Goal: Use online tool/utility: Utilize a website feature to perform a specific function

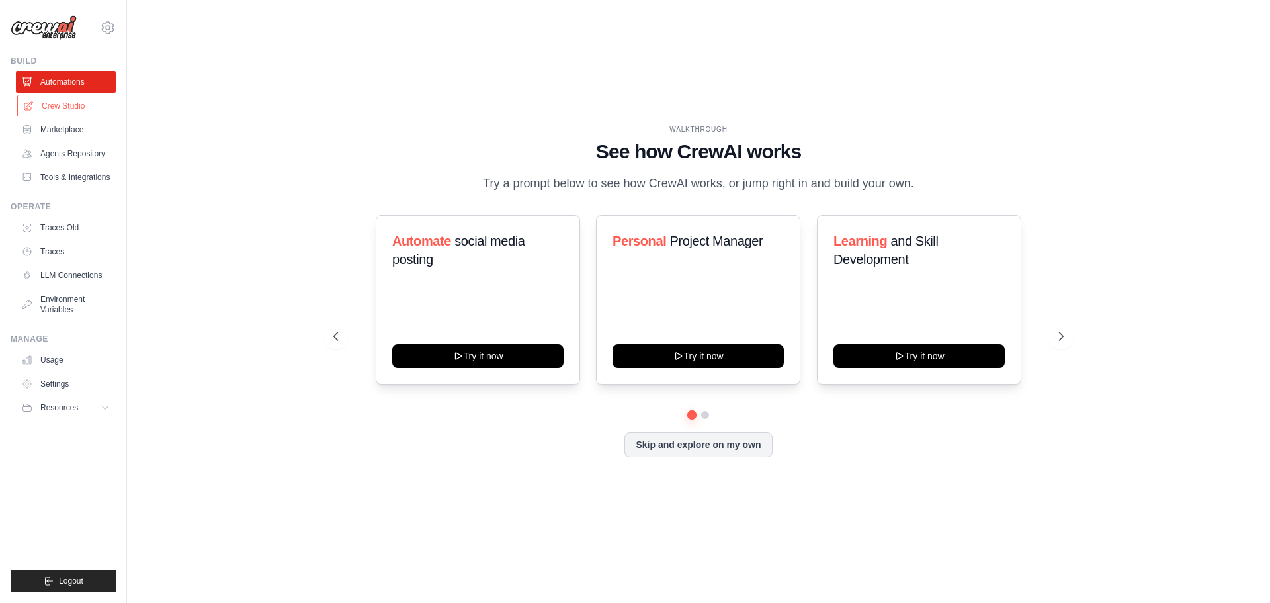
click at [80, 98] on link "Crew Studio" at bounding box center [67, 105] width 100 height 21
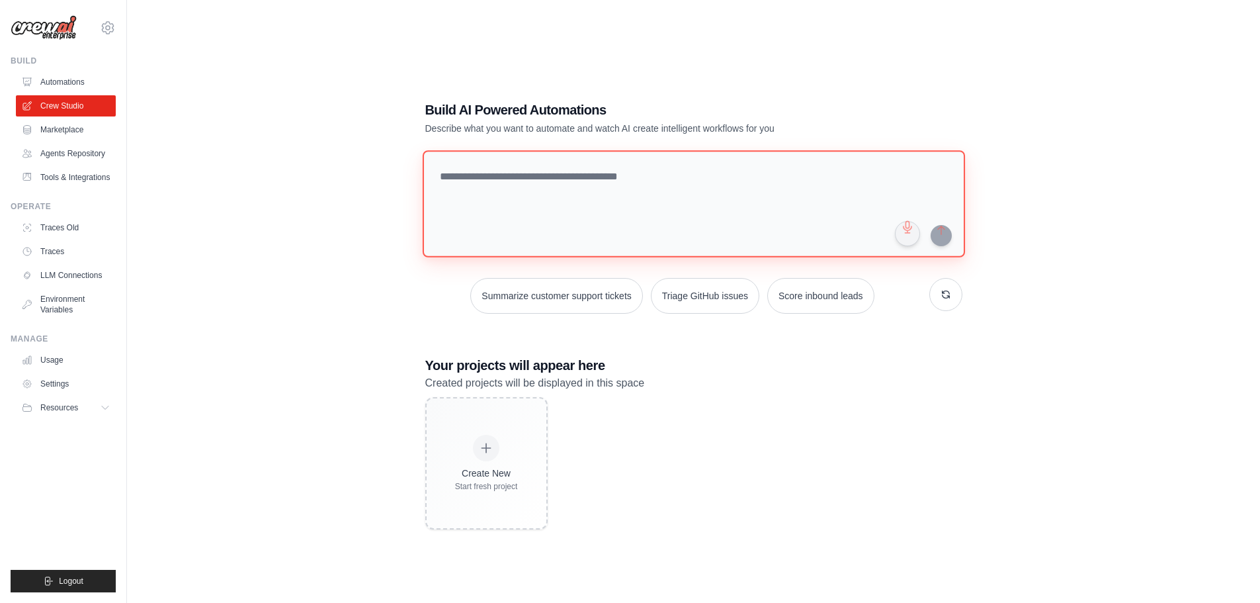
drag, startPoint x: 715, startPoint y: 184, endPoint x: 724, endPoint y: 175, distance: 13.1
click at [721, 177] on textarea at bounding box center [693, 203] width 543 height 107
type textarea "**********"
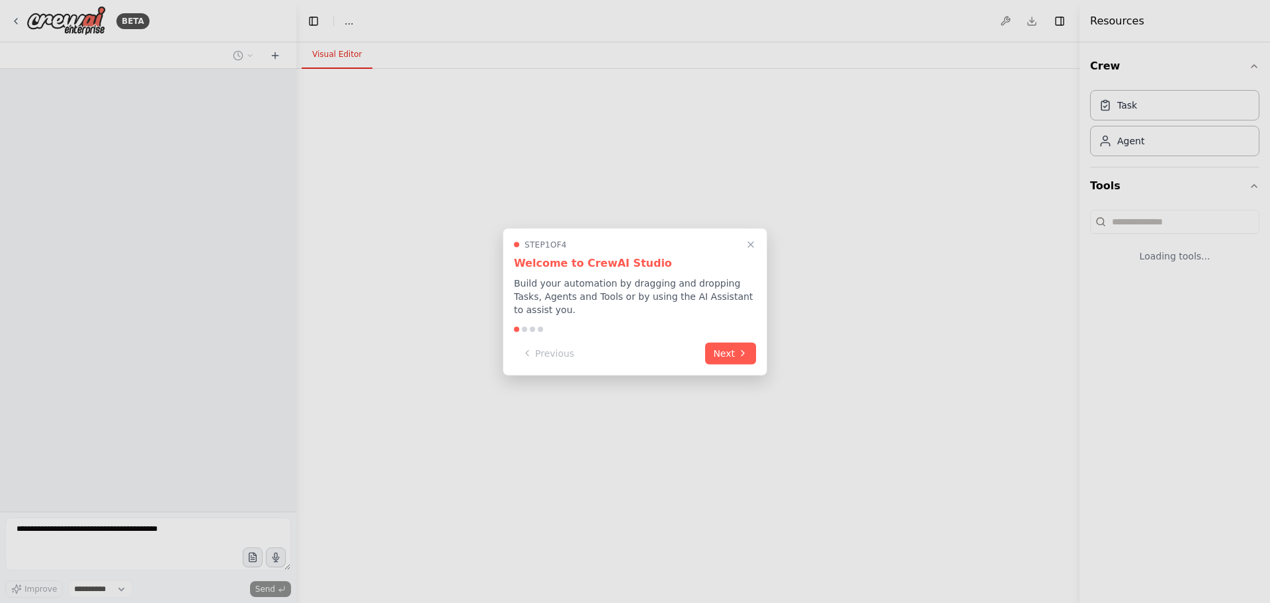
select select "****"
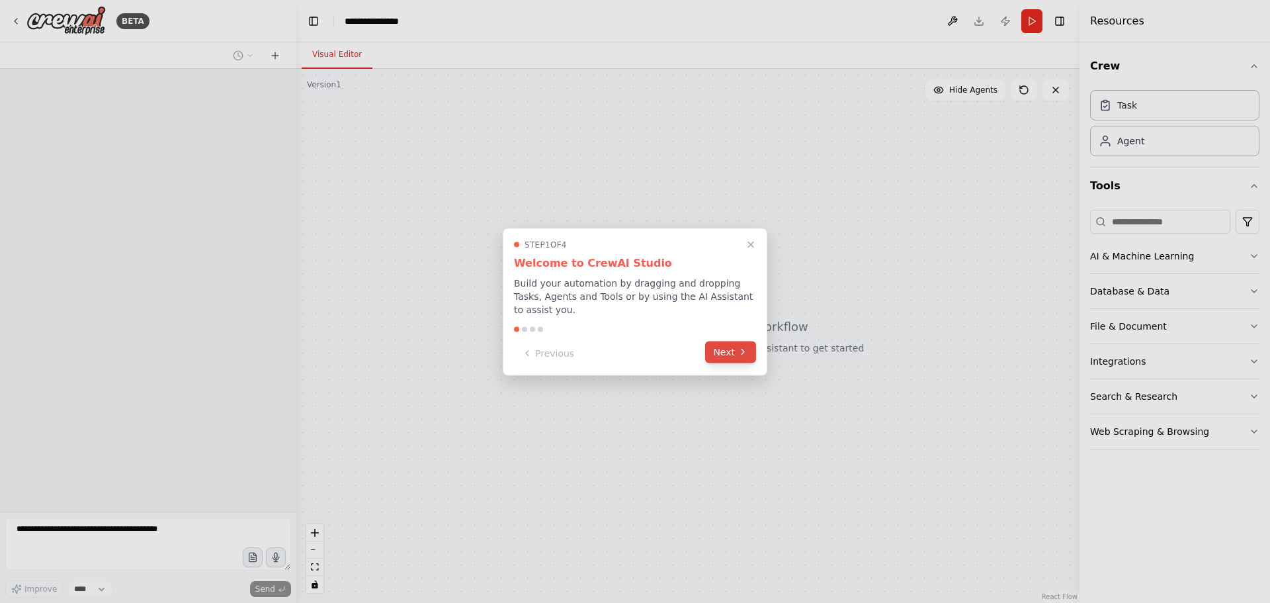
click at [733, 345] on button "Next" at bounding box center [730, 352] width 51 height 22
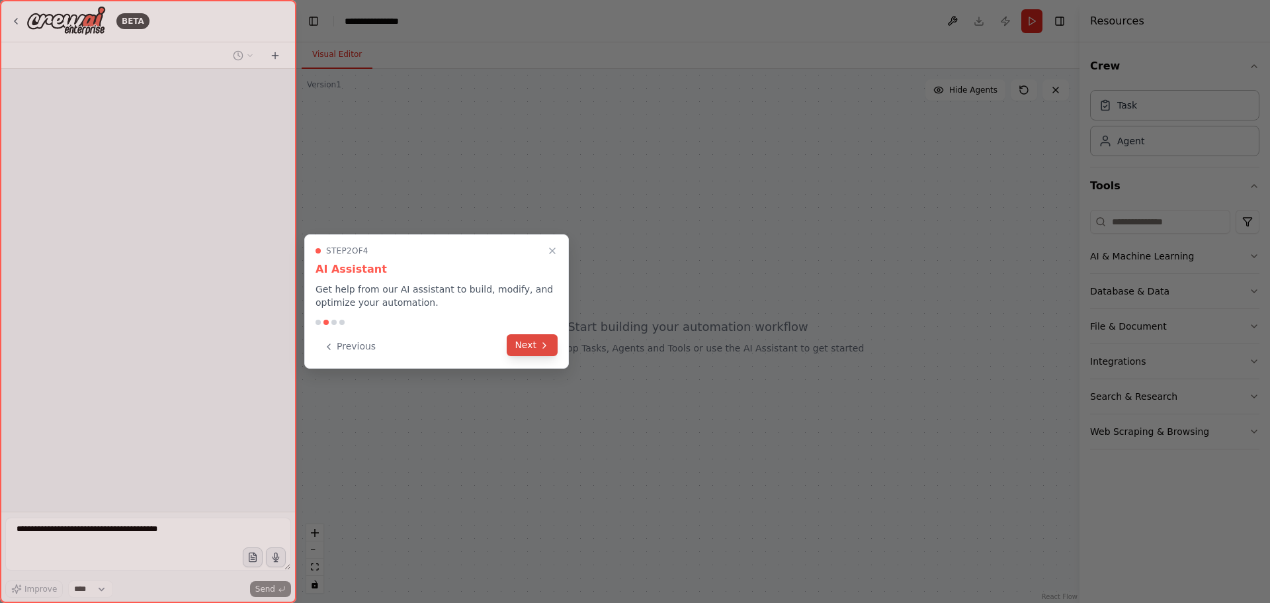
click at [535, 347] on button "Next" at bounding box center [532, 345] width 51 height 22
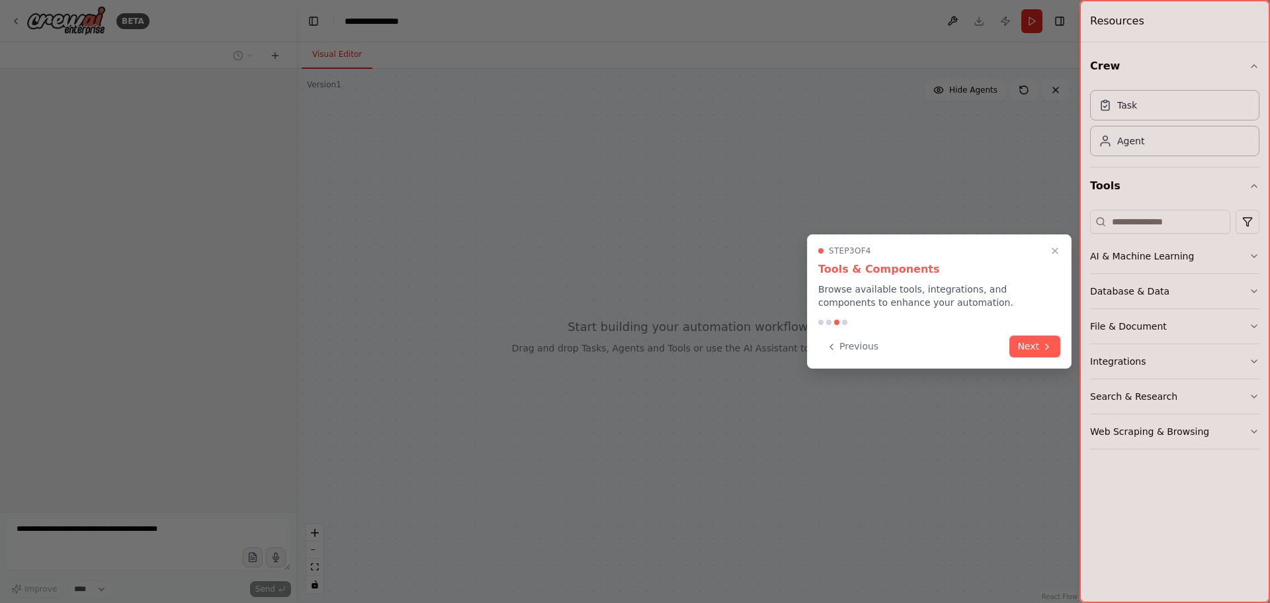
click at [1075, 351] on div at bounding box center [635, 301] width 1270 height 603
click at [1032, 348] on button "Next" at bounding box center [1035, 345] width 51 height 22
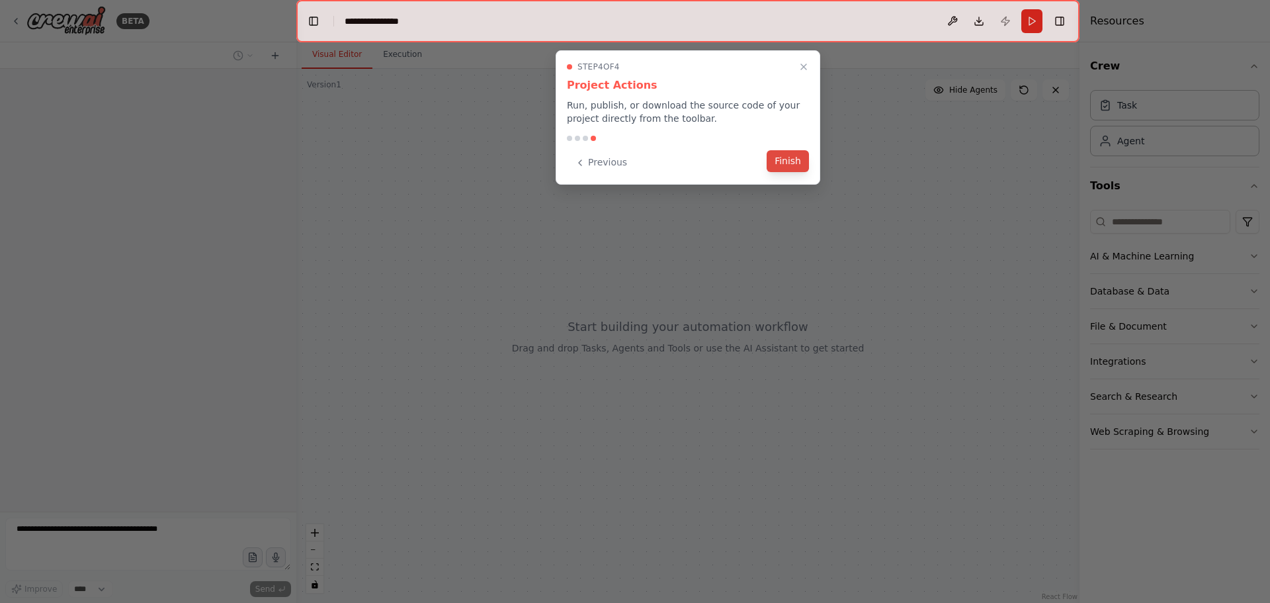
click at [789, 163] on button "Finish" at bounding box center [788, 161] width 42 height 22
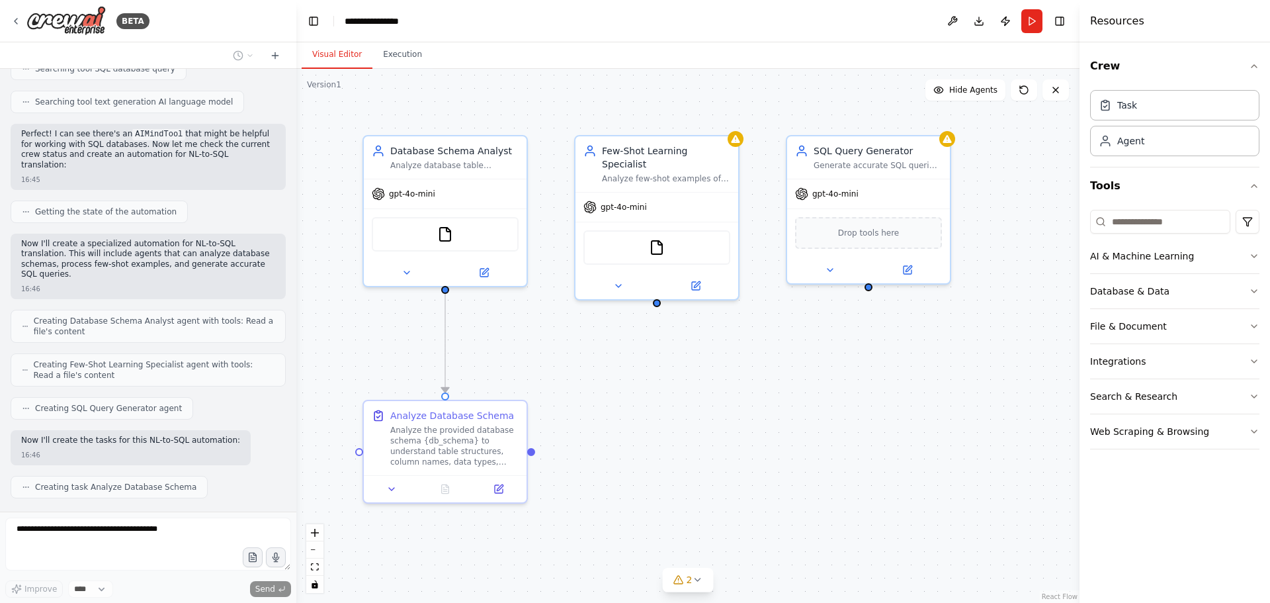
scroll to position [300, 0]
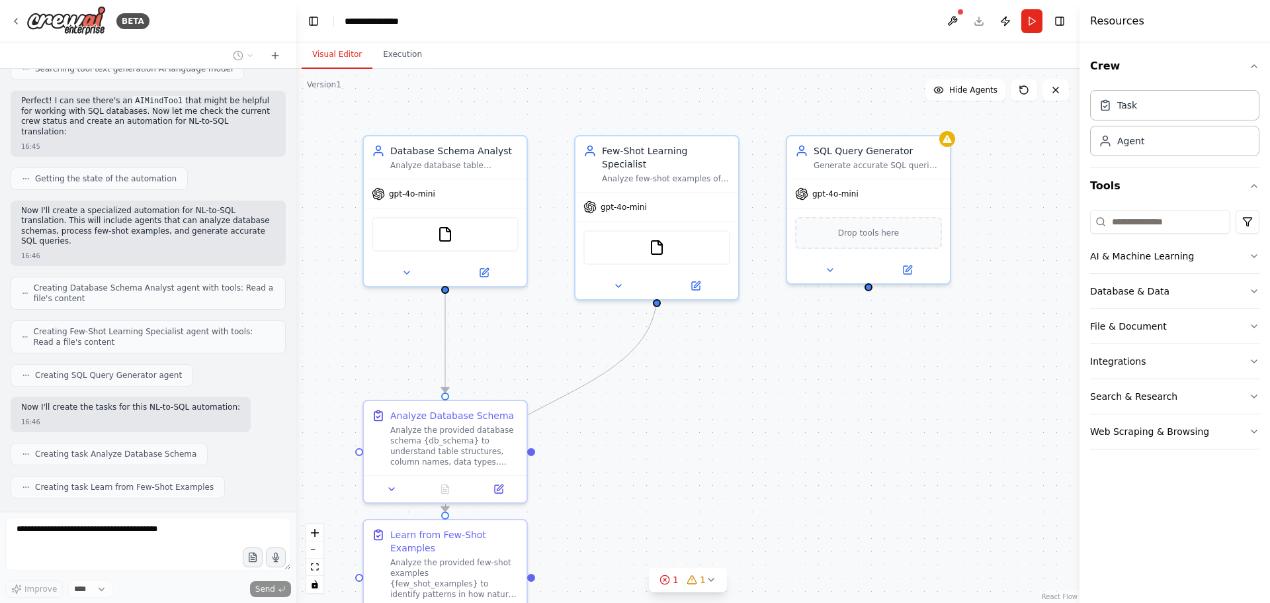
drag, startPoint x: 687, startPoint y: 467, endPoint x: 713, endPoint y: 446, distance: 33.4
drag, startPoint x: 713, startPoint y: 446, endPoint x: 671, endPoint y: 477, distance: 52.5
click at [674, 475] on div ".deletable-edge-delete-btn { width: 20px; height: 20px; border: 0px solid #ffff…" at bounding box center [687, 336] width 783 height 534
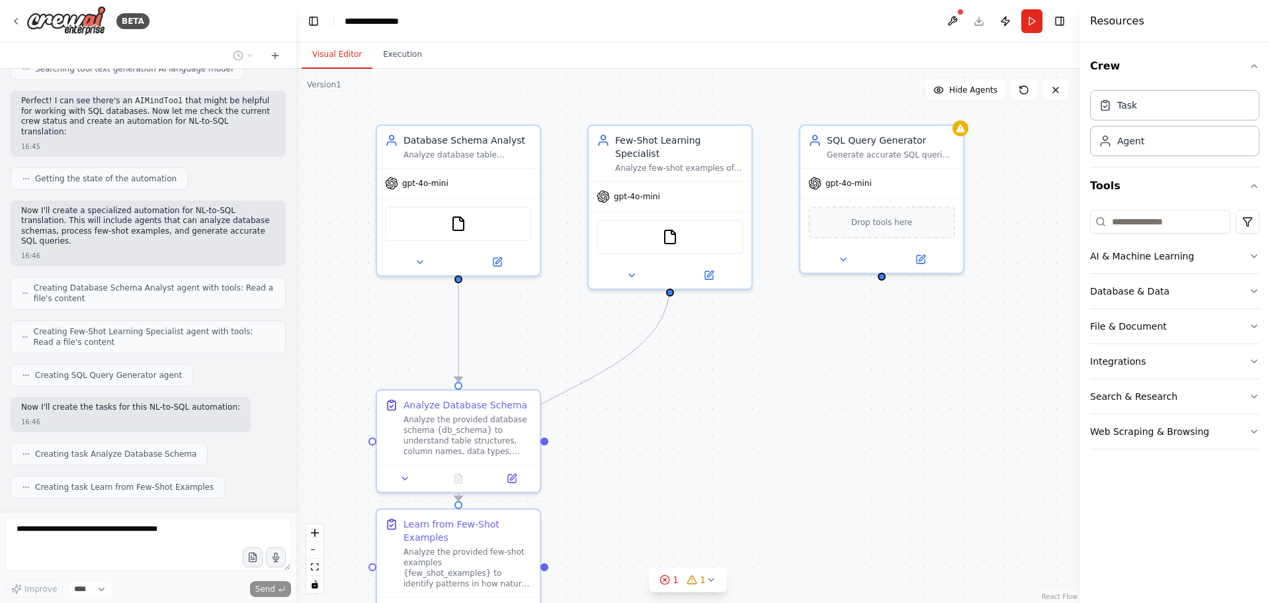
scroll to position [333, 0]
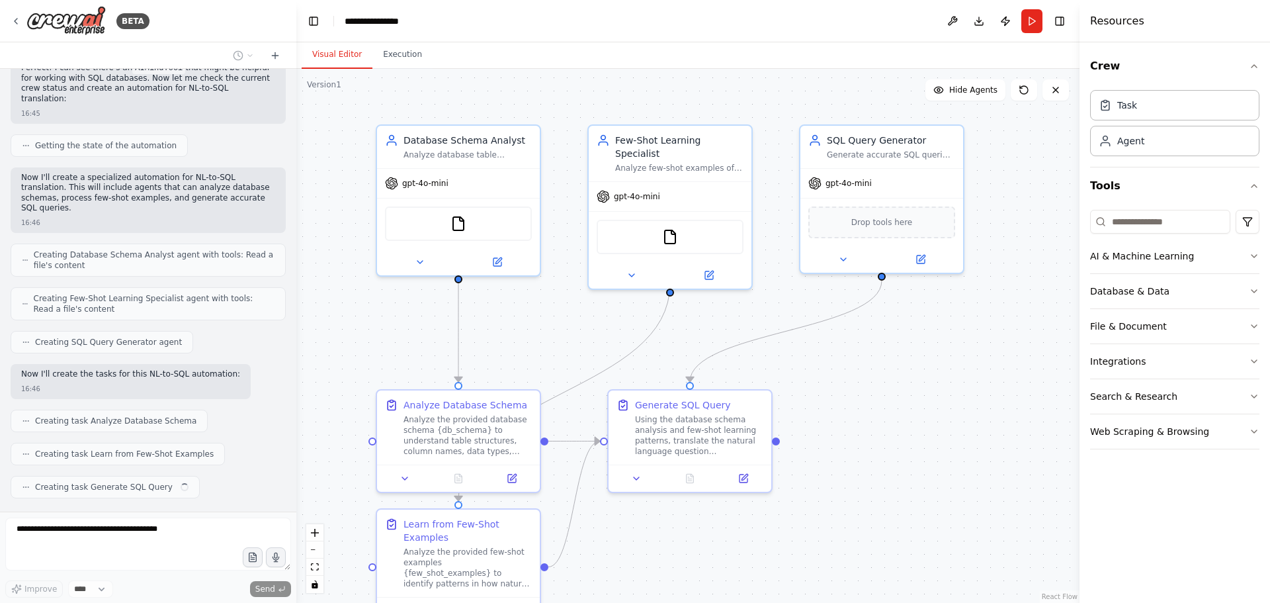
click at [678, 468] on div ".deletable-edge-delete-btn { width: 20px; height: 20px; border: 0px solid #ffff…" at bounding box center [687, 336] width 783 height 534
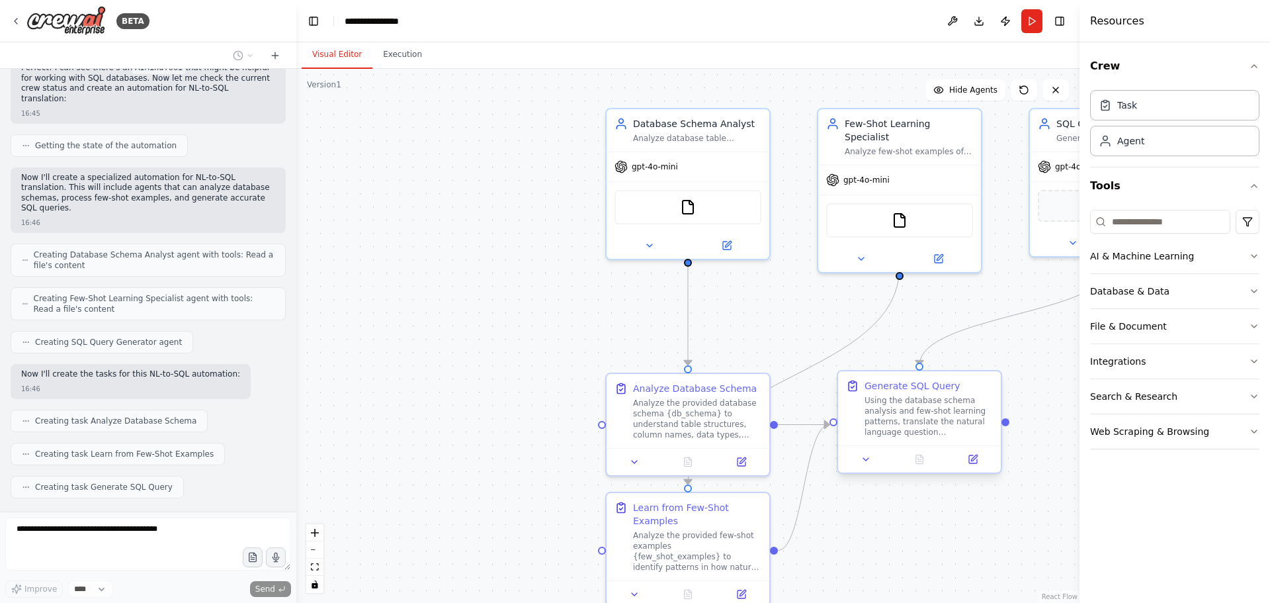
scroll to position [411, 0]
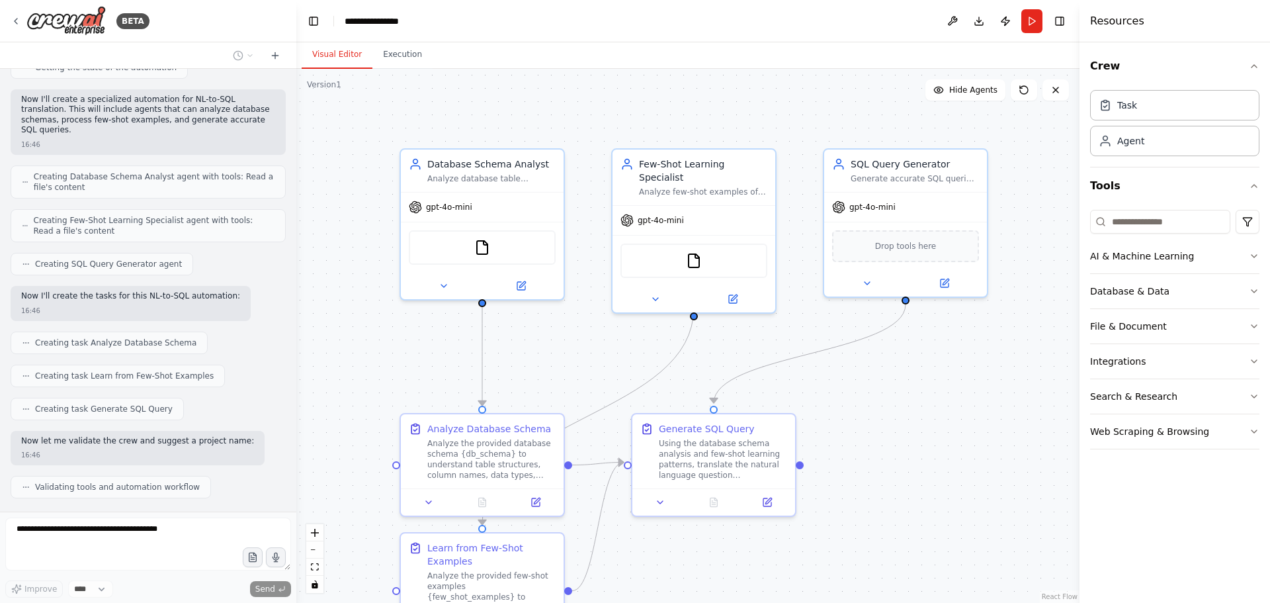
drag, startPoint x: 702, startPoint y: 492, endPoint x: 1047, endPoint y: 511, distance: 345.9
click at [1070, 515] on div ".deletable-edge-delete-btn { width: 20px; height: 20px; border: 0px solid #ffff…" at bounding box center [687, 336] width 783 height 534
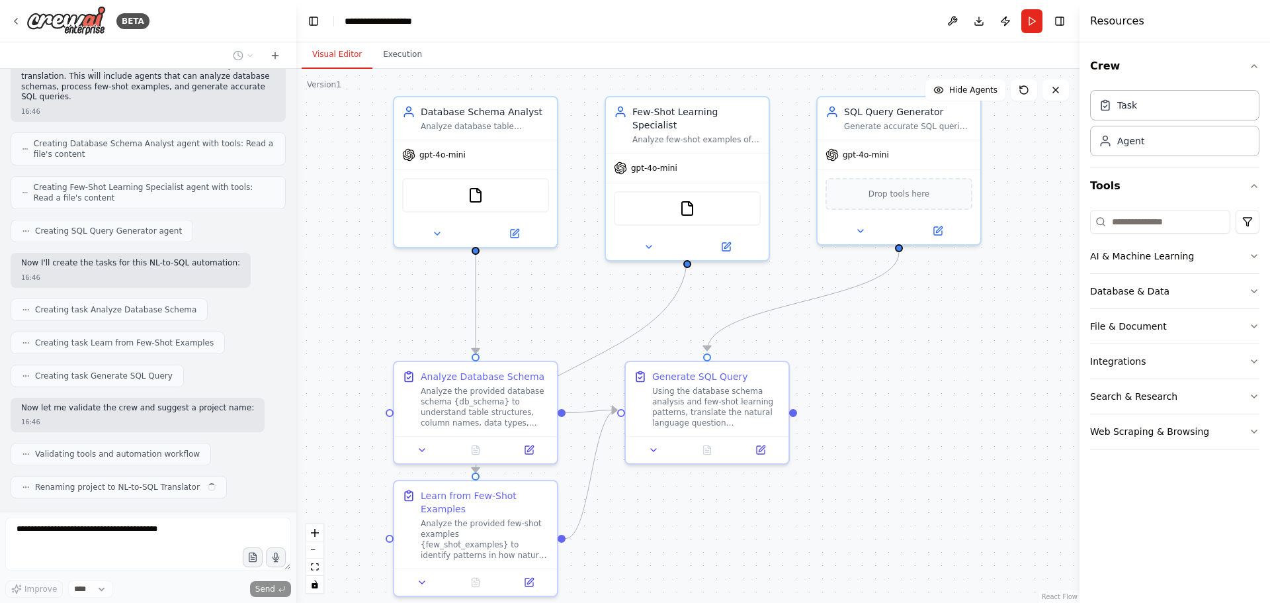
drag, startPoint x: 984, startPoint y: 466, endPoint x: 975, endPoint y: 414, distance: 53.6
click at [979, 410] on div ".deletable-edge-delete-btn { width: 20px; height: 20px; border: 0px solid #ffff…" at bounding box center [687, 336] width 783 height 534
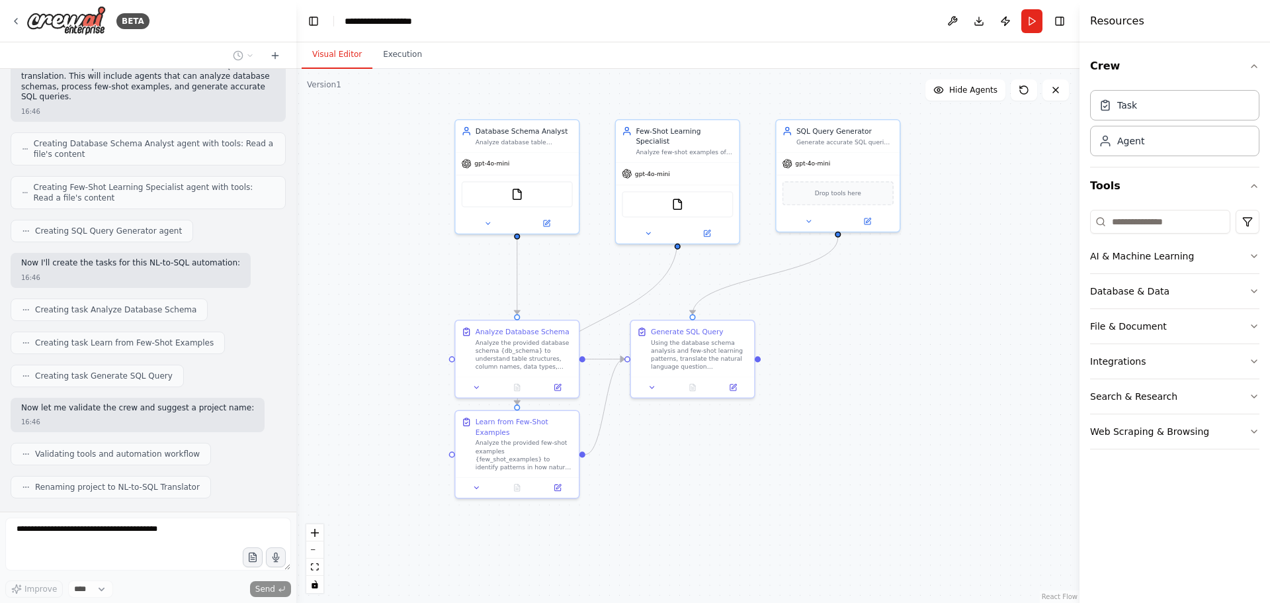
drag, startPoint x: 985, startPoint y: 451, endPoint x: 906, endPoint y: 406, distance: 91.3
click at [906, 406] on div ".deletable-edge-delete-btn { width: 20px; height: 20px; border: 0px solid #ffff…" at bounding box center [687, 336] width 783 height 534
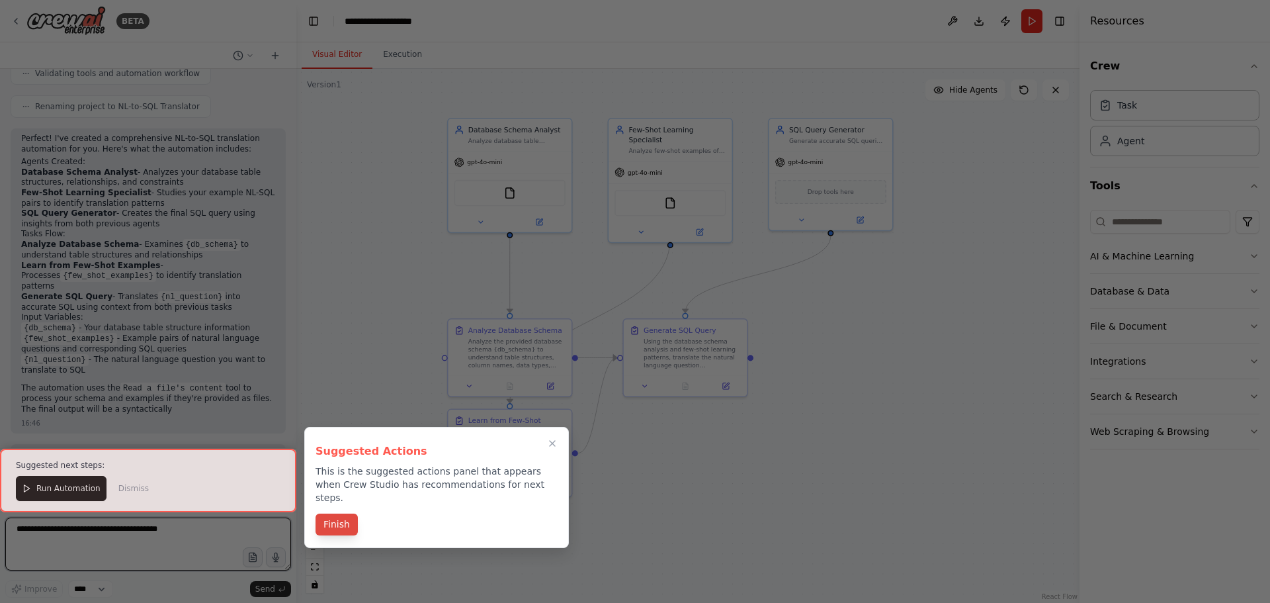
scroll to position [834, 0]
click at [329, 513] on button "Finish" at bounding box center [337, 524] width 42 height 22
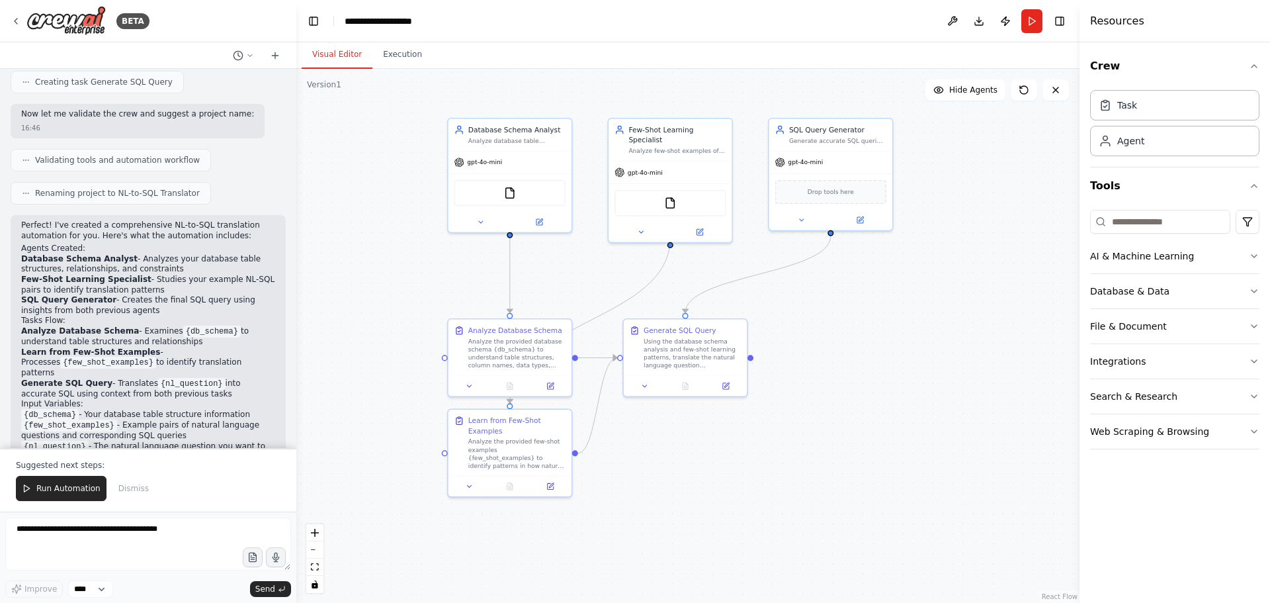
scroll to position [768, 0]
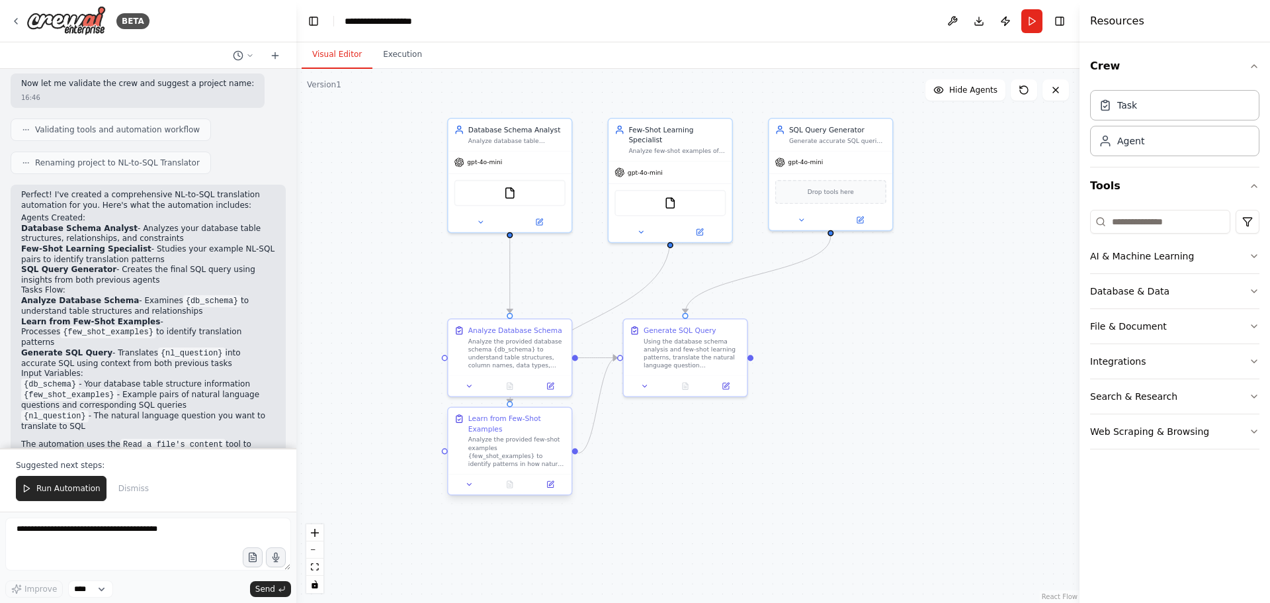
click at [531, 445] on div "Analyze the provided few-shot examples {few_shot_examples} to identify patterns…" at bounding box center [516, 451] width 97 height 32
click at [597, 468] on div ".deletable-edge-delete-btn { width: 20px; height: 20px; border: 0px solid #ffff…" at bounding box center [687, 336] width 783 height 534
click at [551, 490] on button at bounding box center [550, 484] width 34 height 12
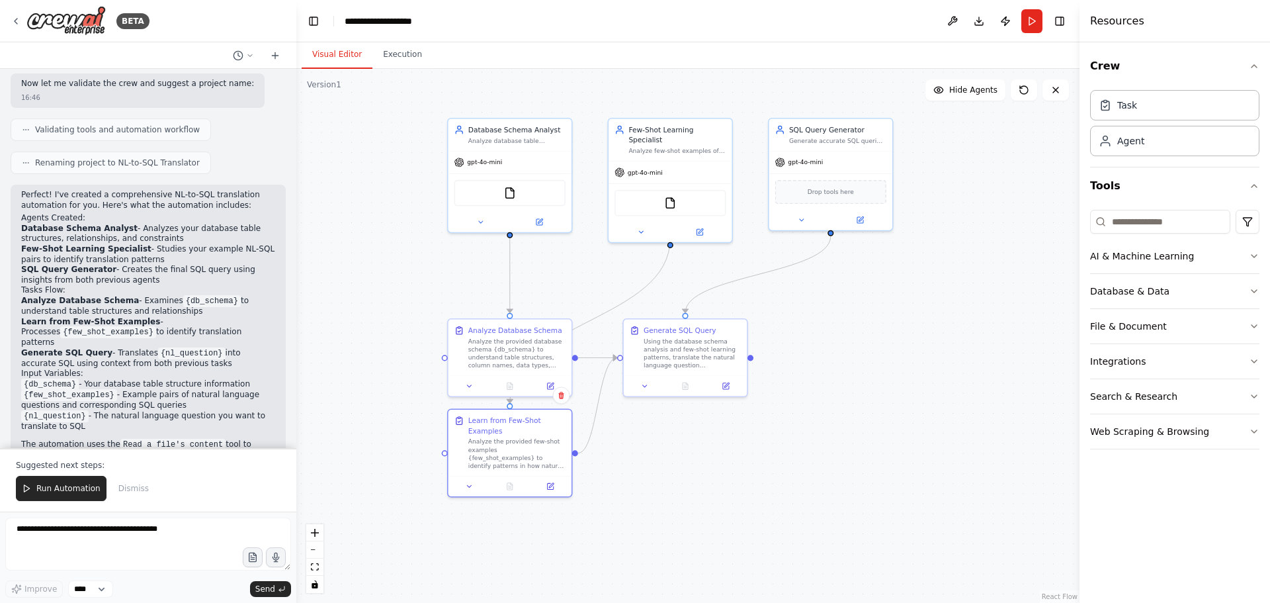
click at [367, 53] on button "Visual Editor" at bounding box center [337, 55] width 71 height 28
click at [380, 53] on button "Execution" at bounding box center [402, 55] width 60 height 28
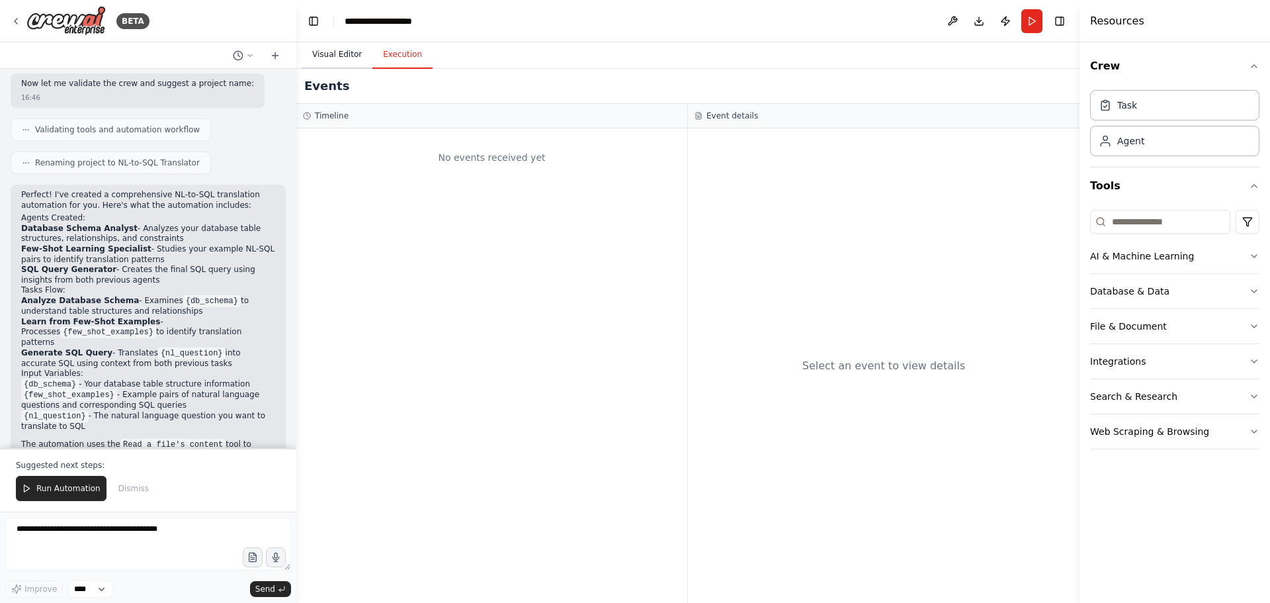
click at [347, 53] on button "Visual Editor" at bounding box center [337, 55] width 71 height 28
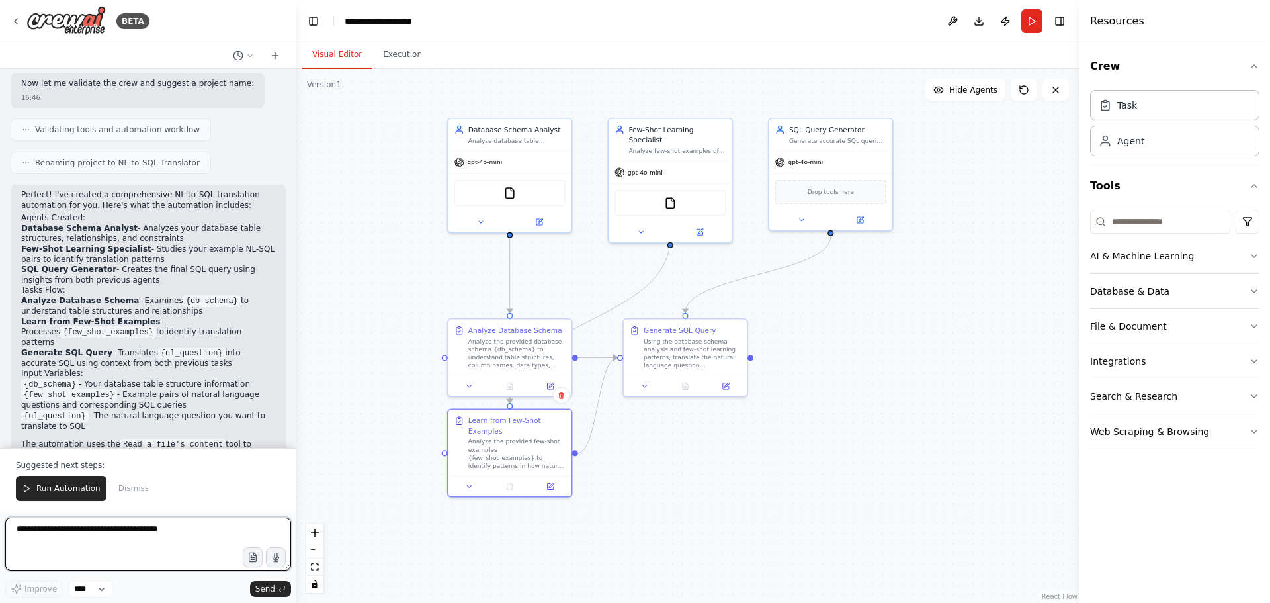
click at [120, 528] on textarea at bounding box center [148, 543] width 286 height 53
type textarea "**********"
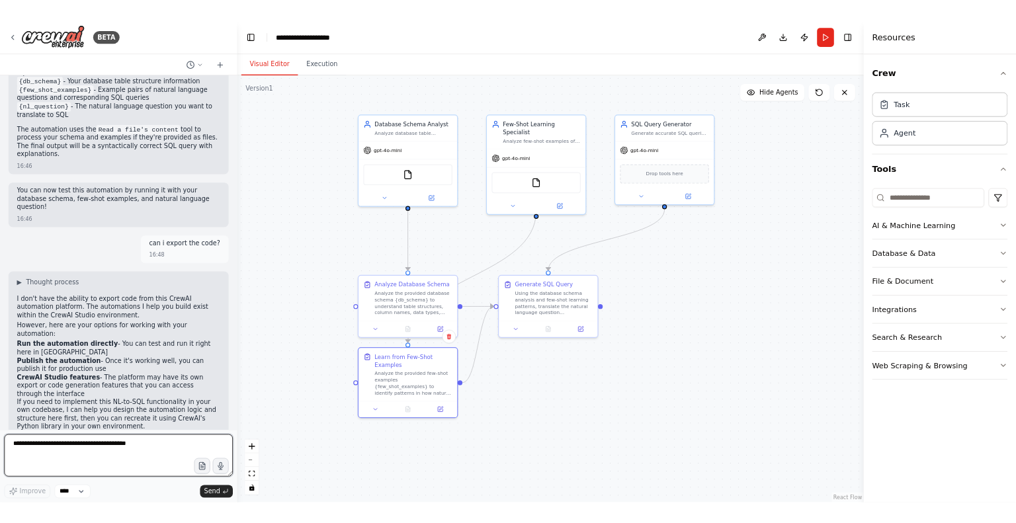
scroll to position [1100, 0]
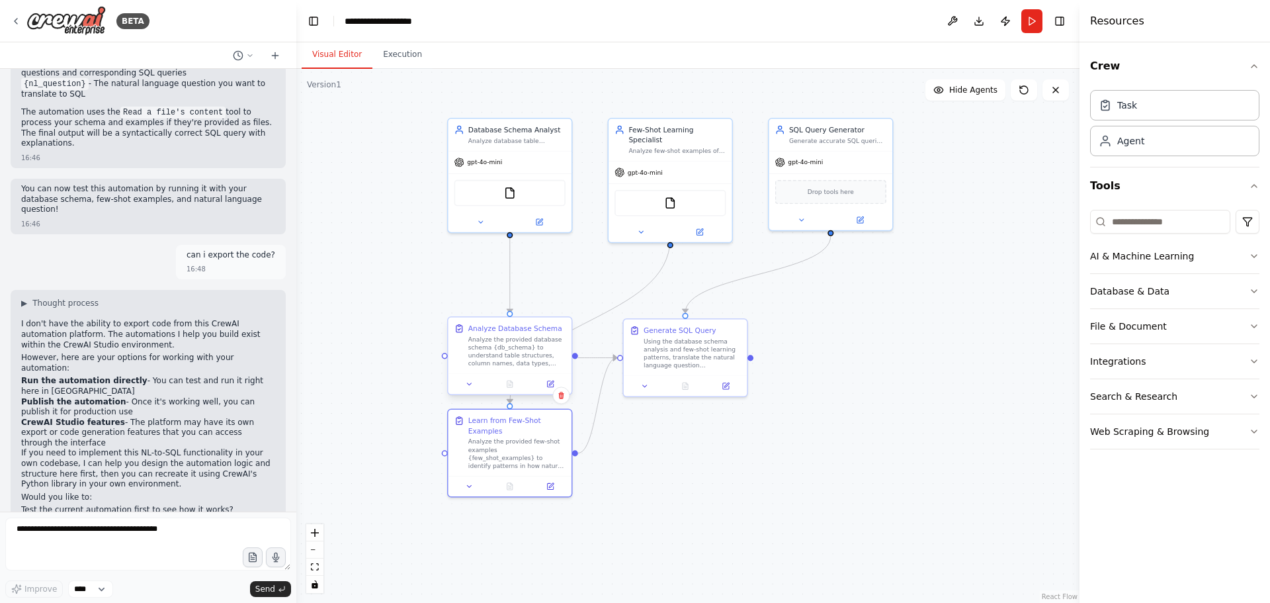
click at [522, 361] on div "Analyze the provided database schema {db_schema} to understand table structures…" at bounding box center [516, 351] width 97 height 32
click at [977, 21] on button "Download" at bounding box center [979, 21] width 21 height 24
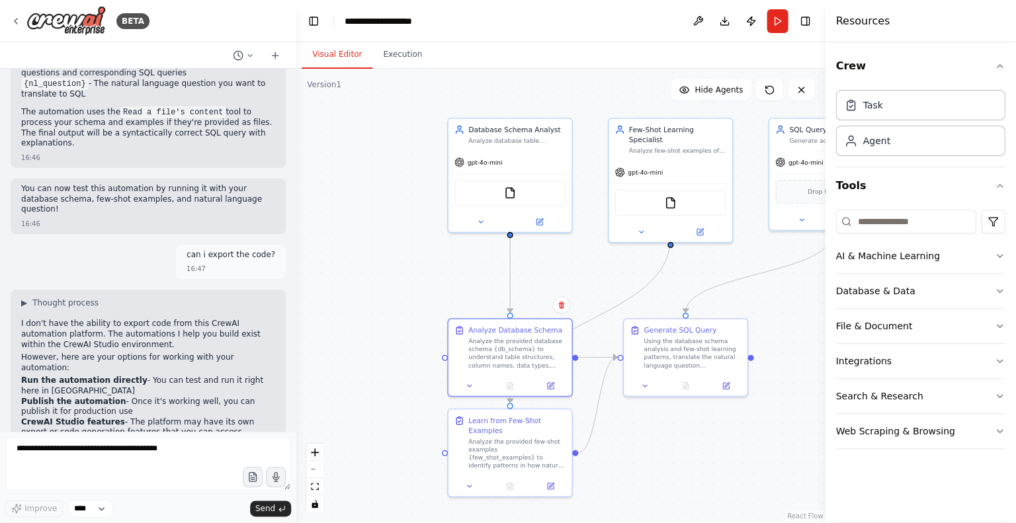
scroll to position [1175, 0]
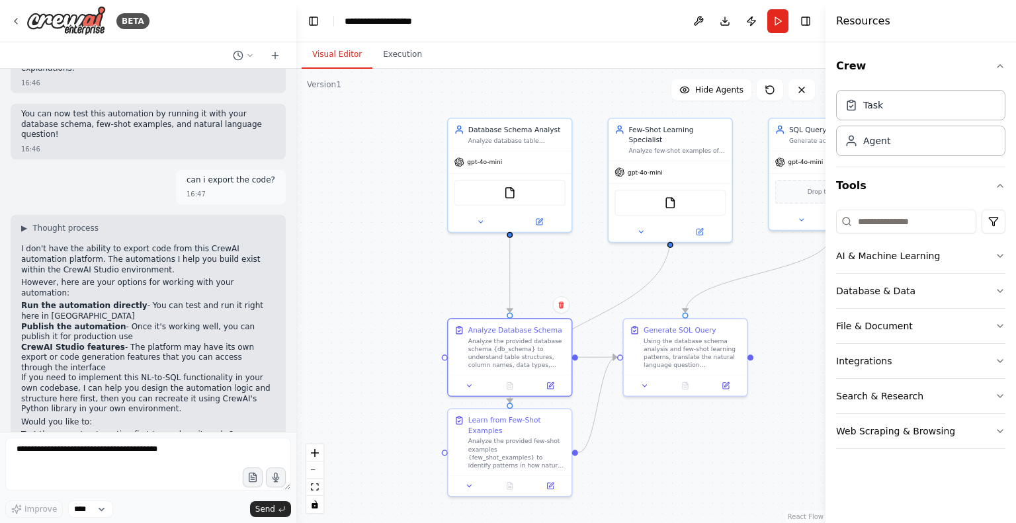
click at [414, 284] on div ".deletable-edge-delete-btn { width: 20px; height: 20px; border: 0px solid #ffff…" at bounding box center [560, 296] width 529 height 455
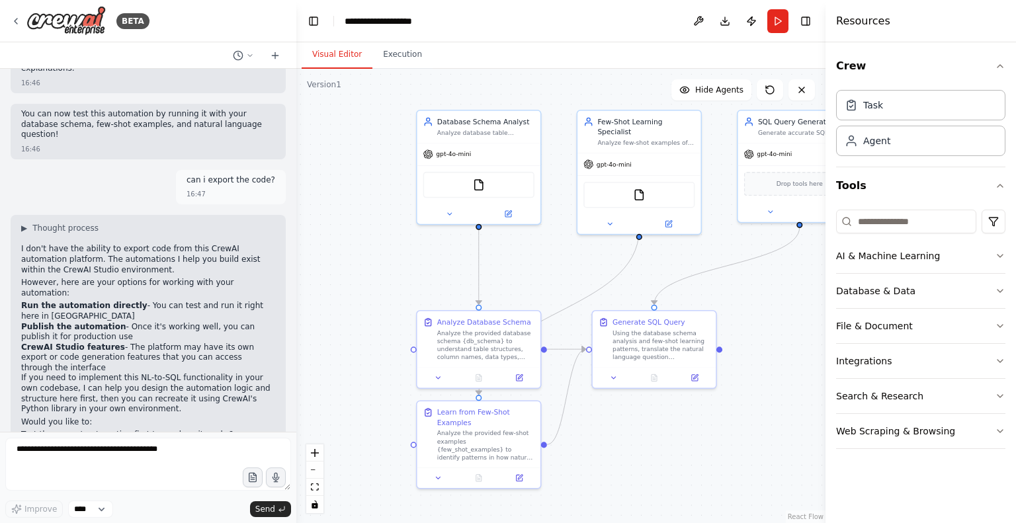
drag, startPoint x: 414, startPoint y: 284, endPoint x: 367, endPoint y: 274, distance: 48.2
click at [367, 274] on div ".deletable-edge-delete-btn { width: 20px; height: 20px; border: 0px solid #ffff…" at bounding box center [560, 296] width 529 height 455
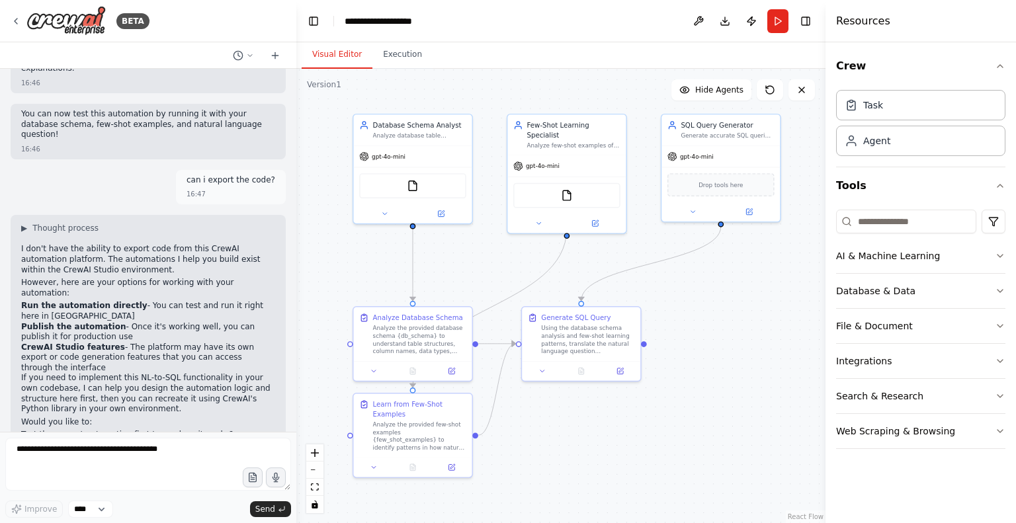
drag, startPoint x: 367, startPoint y: 274, endPoint x: 320, endPoint y: 274, distance: 46.3
click at [320, 274] on div ".deletable-edge-delete-btn { width: 20px; height: 20px; border: 0px solid #ffff…" at bounding box center [560, 296] width 529 height 455
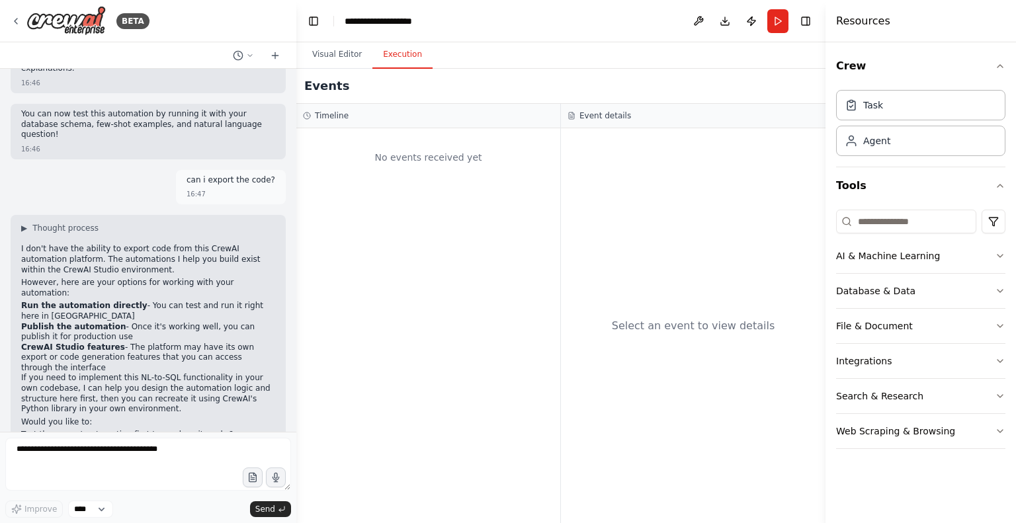
click at [394, 58] on button "Execution" at bounding box center [402, 55] width 60 height 28
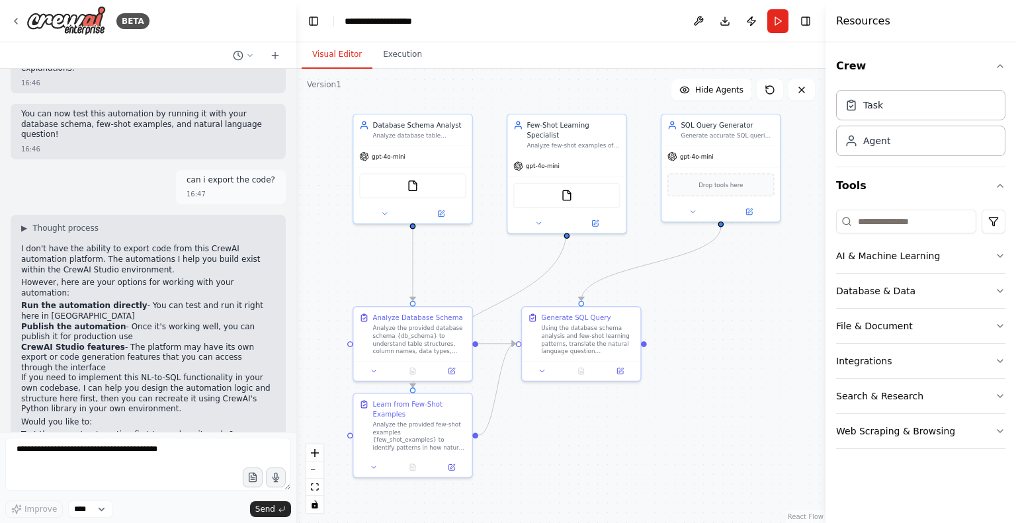
click at [344, 63] on button "Visual Editor" at bounding box center [337, 55] width 71 height 28
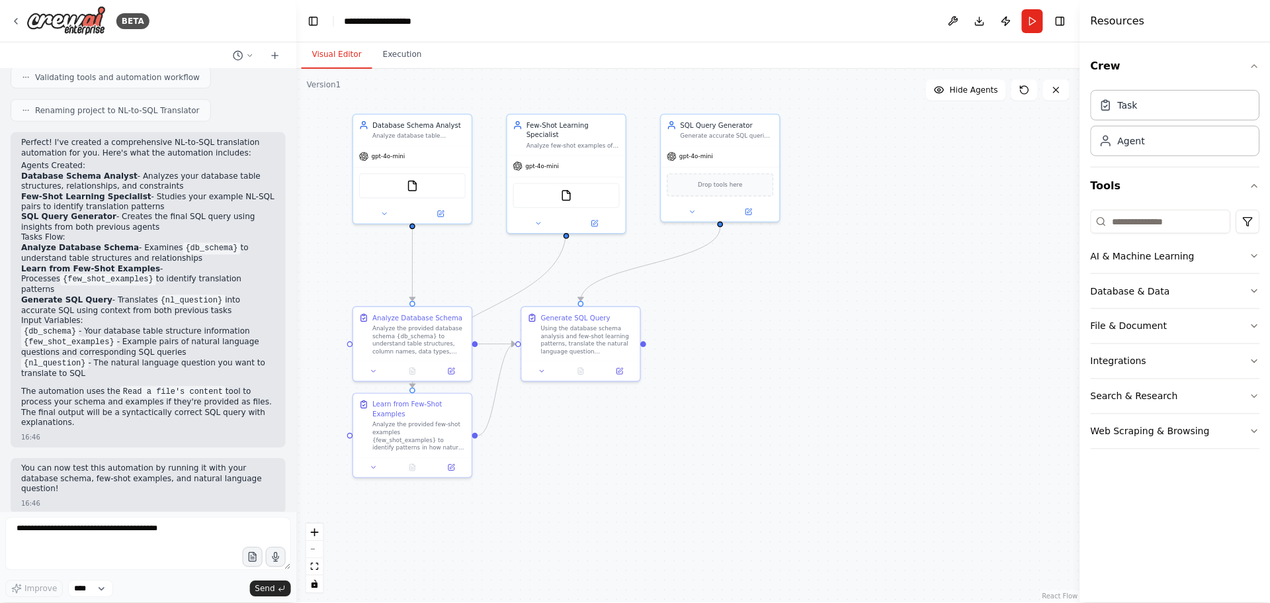
scroll to position [821, 0]
